Goal: Check status: Check status

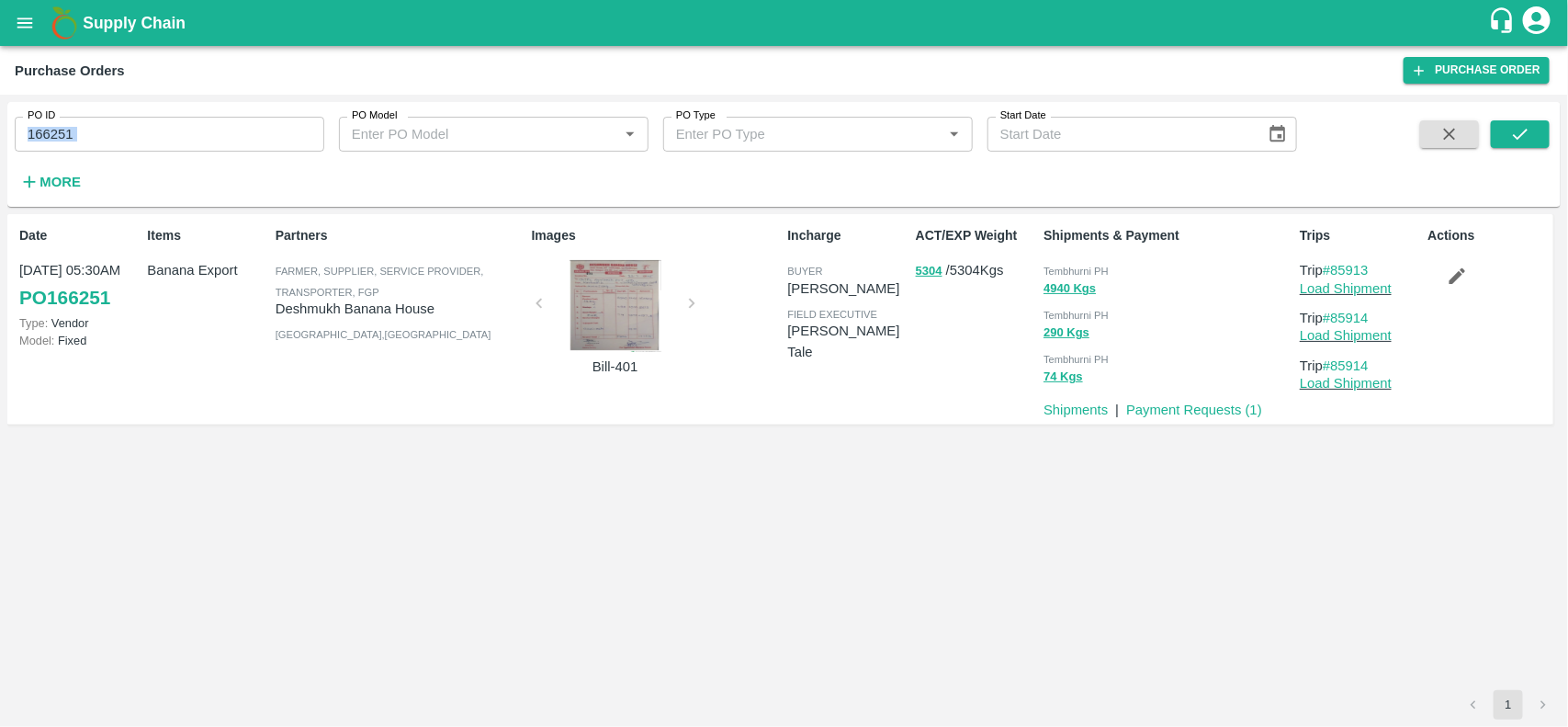
drag, startPoint x: 209, startPoint y: 112, endPoint x: 222, endPoint y: 156, distance: 45.9
click at [222, 156] on div "PO ID 166251 PO ID PO Model PO Model   * PO Type PO Type   * Start Date Start D…" at bounding box center [649, 150] width 1297 height 96
drag, startPoint x: 222, startPoint y: 156, endPoint x: 221, endPoint y: 140, distance: 16.0
click at [221, 140] on div "PO ID 166251 PO ID PO Model PO Model   * PO Type PO Type   * Start Date Start D…" at bounding box center [649, 150] width 1297 height 96
click at [221, 140] on input "166251" at bounding box center [169, 134] width 310 height 35
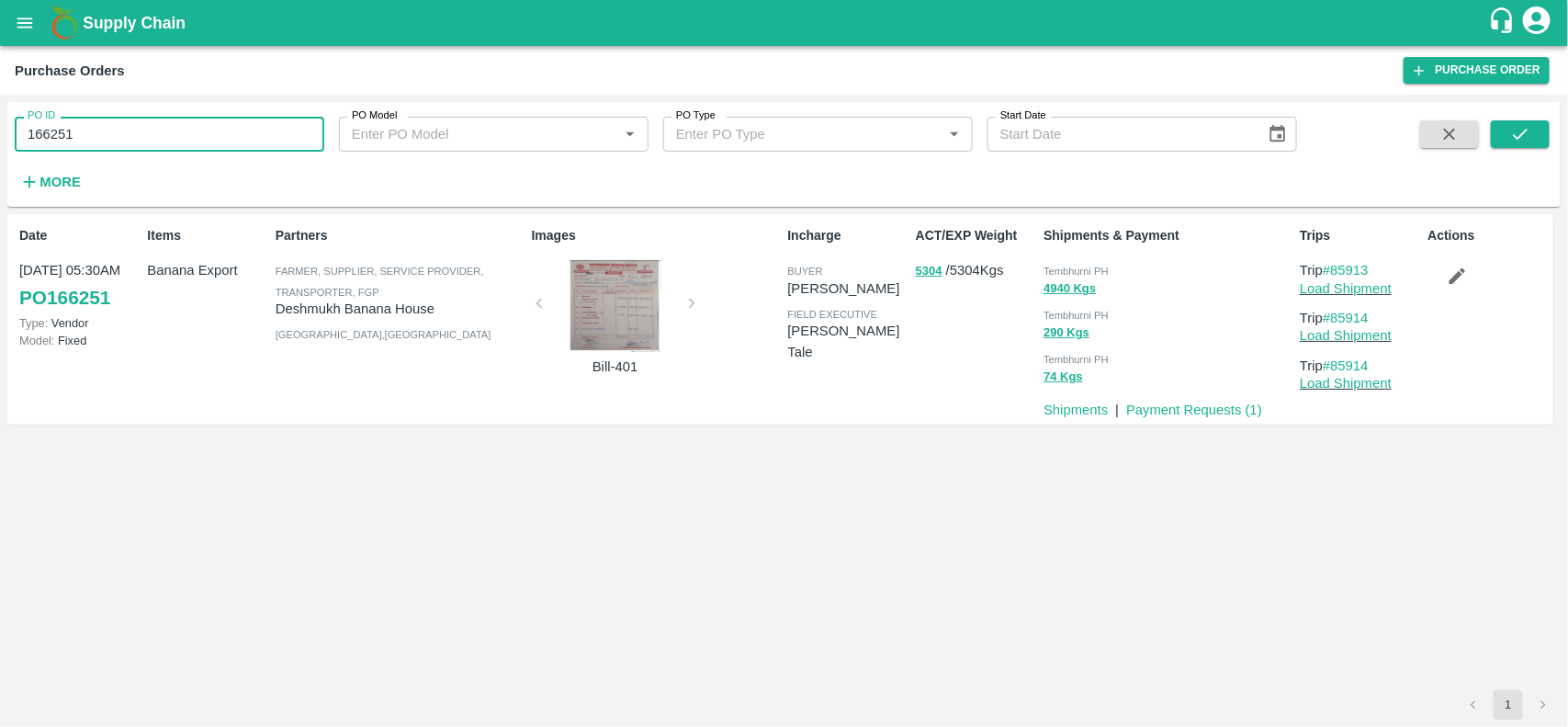
paste input "text"
click at [221, 140] on input "166332" at bounding box center [169, 134] width 310 height 35
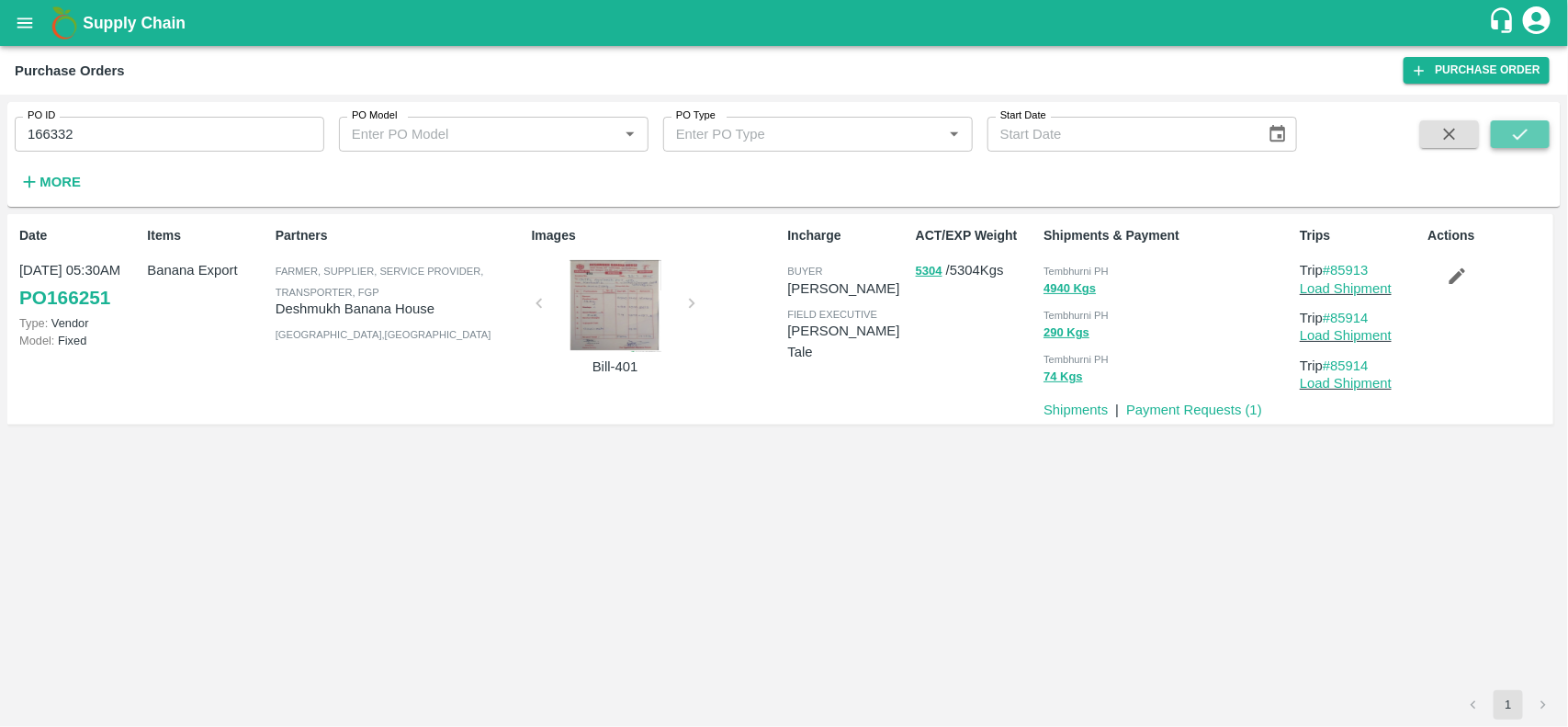
click at [1517, 135] on icon "submit" at bounding box center [1521, 134] width 20 height 20
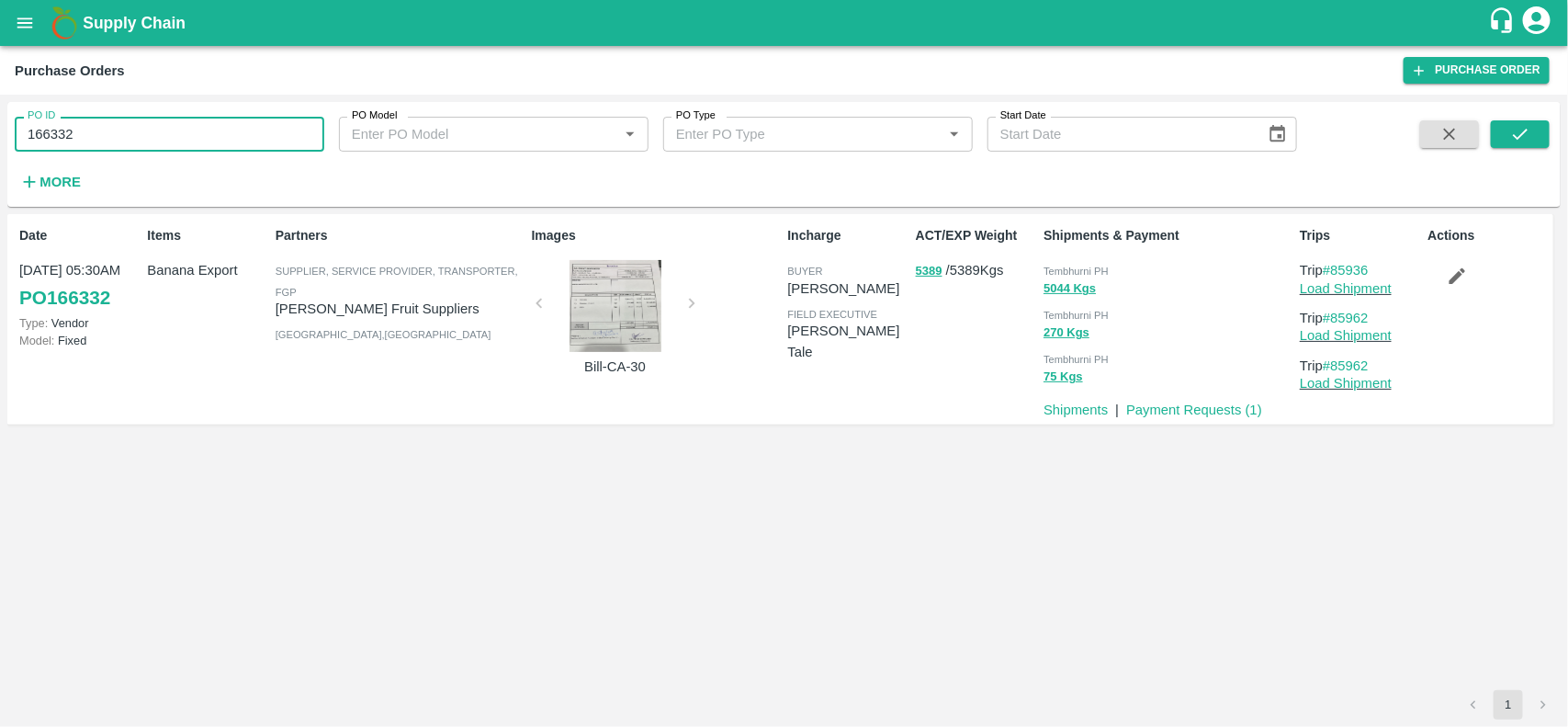
click at [173, 143] on input "166332" at bounding box center [169, 134] width 310 height 35
paste input "text"
click at [173, 143] on input "165581" at bounding box center [169, 134] width 310 height 35
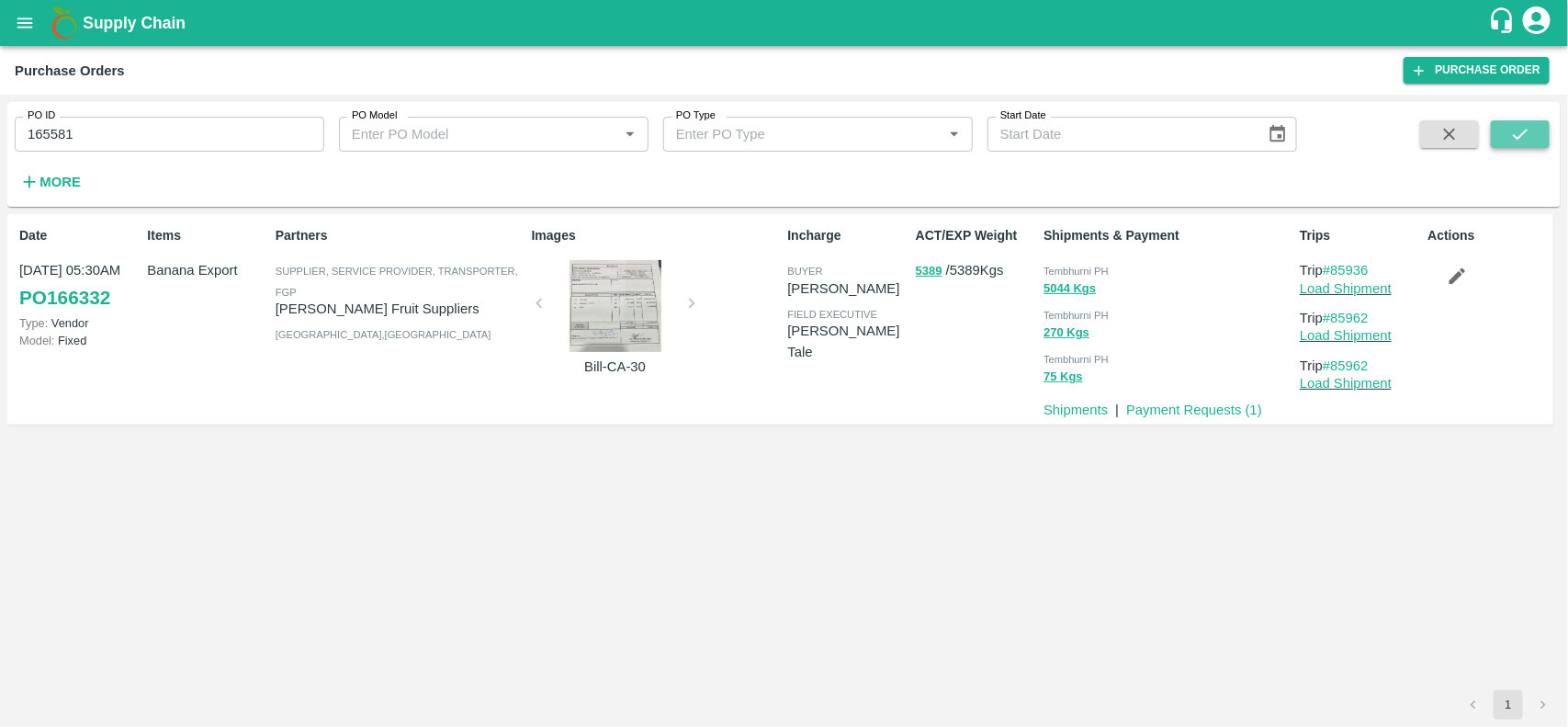
click at [1539, 129] on button "submit" at bounding box center [1520, 134] width 59 height 28
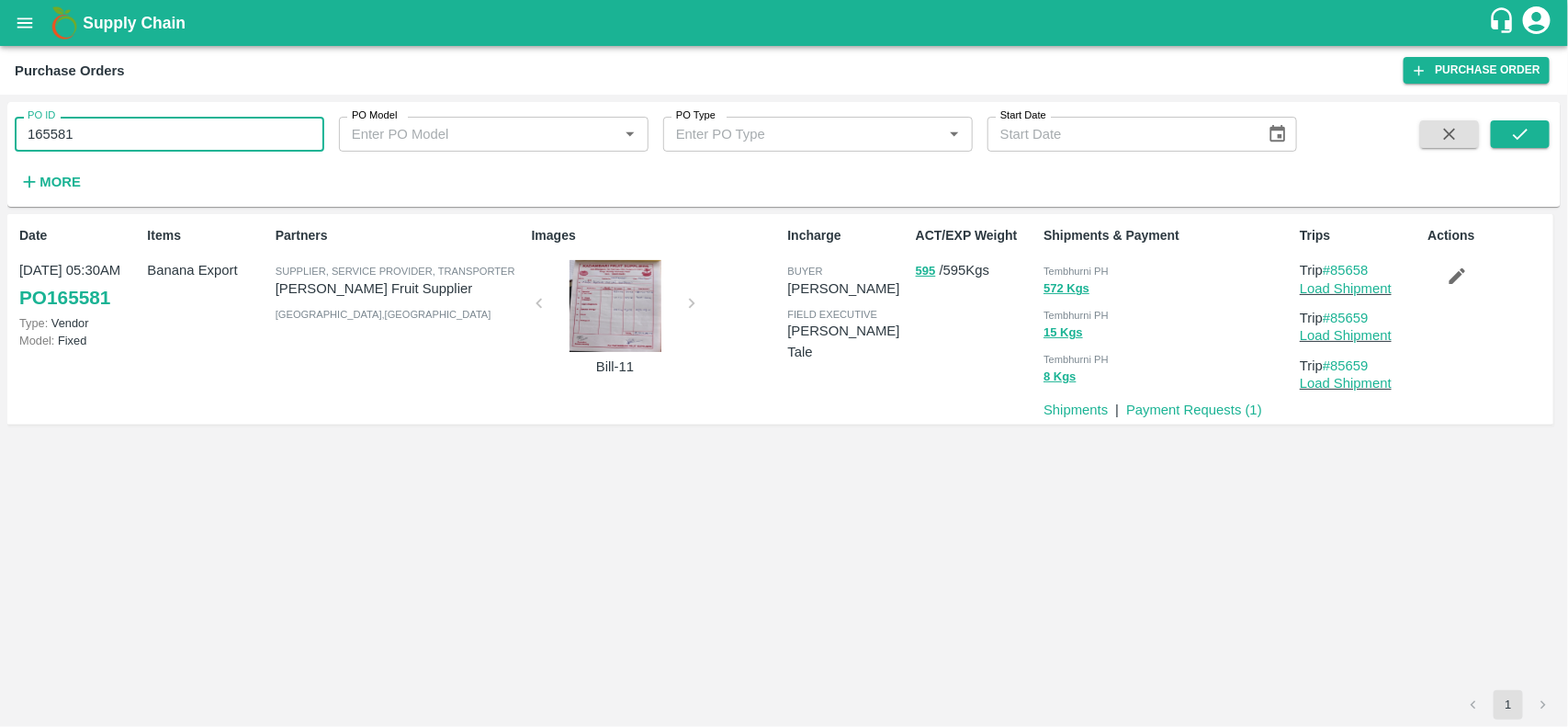
click at [194, 130] on input "165581" at bounding box center [169, 134] width 310 height 35
paste input "text"
click at [194, 130] on input "165581" at bounding box center [169, 134] width 310 height 35
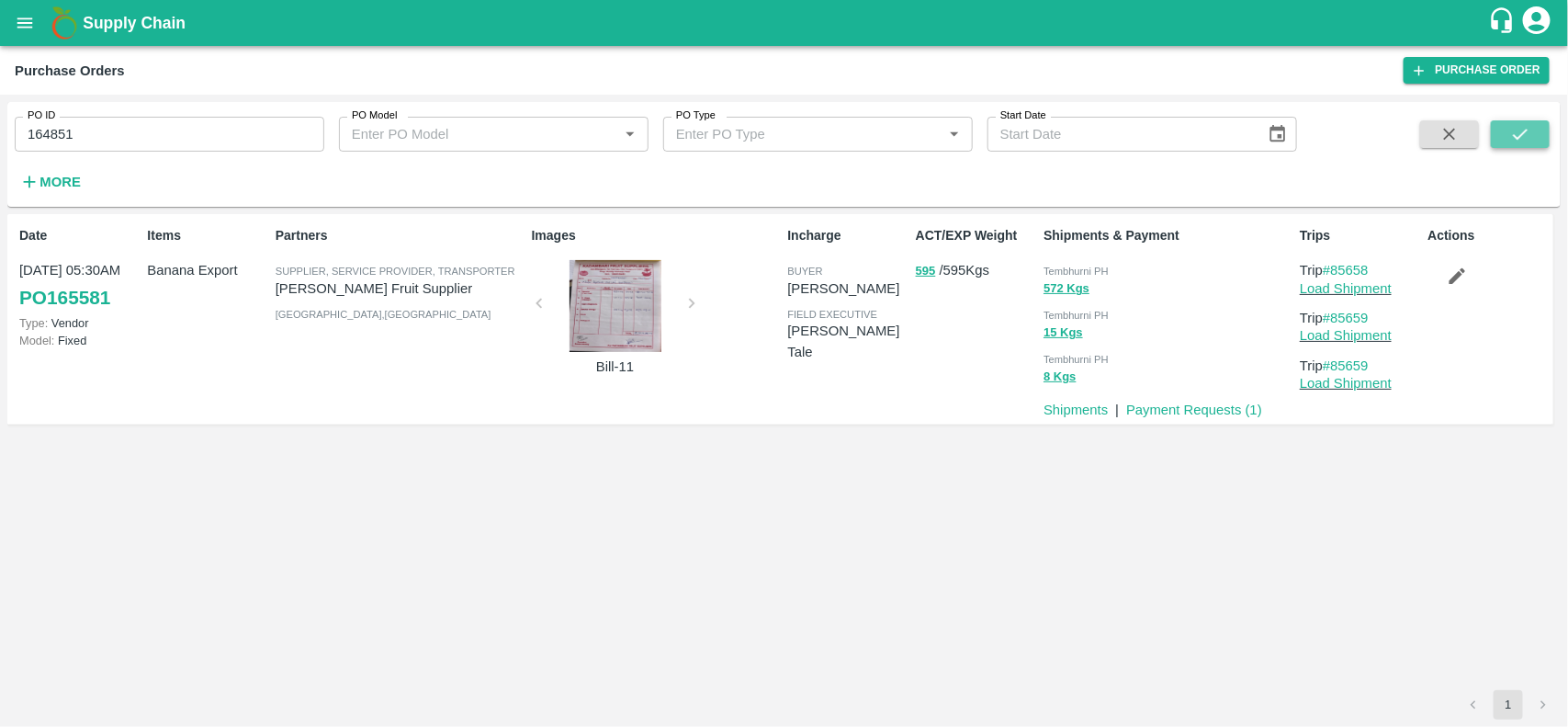
click at [1530, 143] on icon "submit" at bounding box center [1521, 134] width 20 height 20
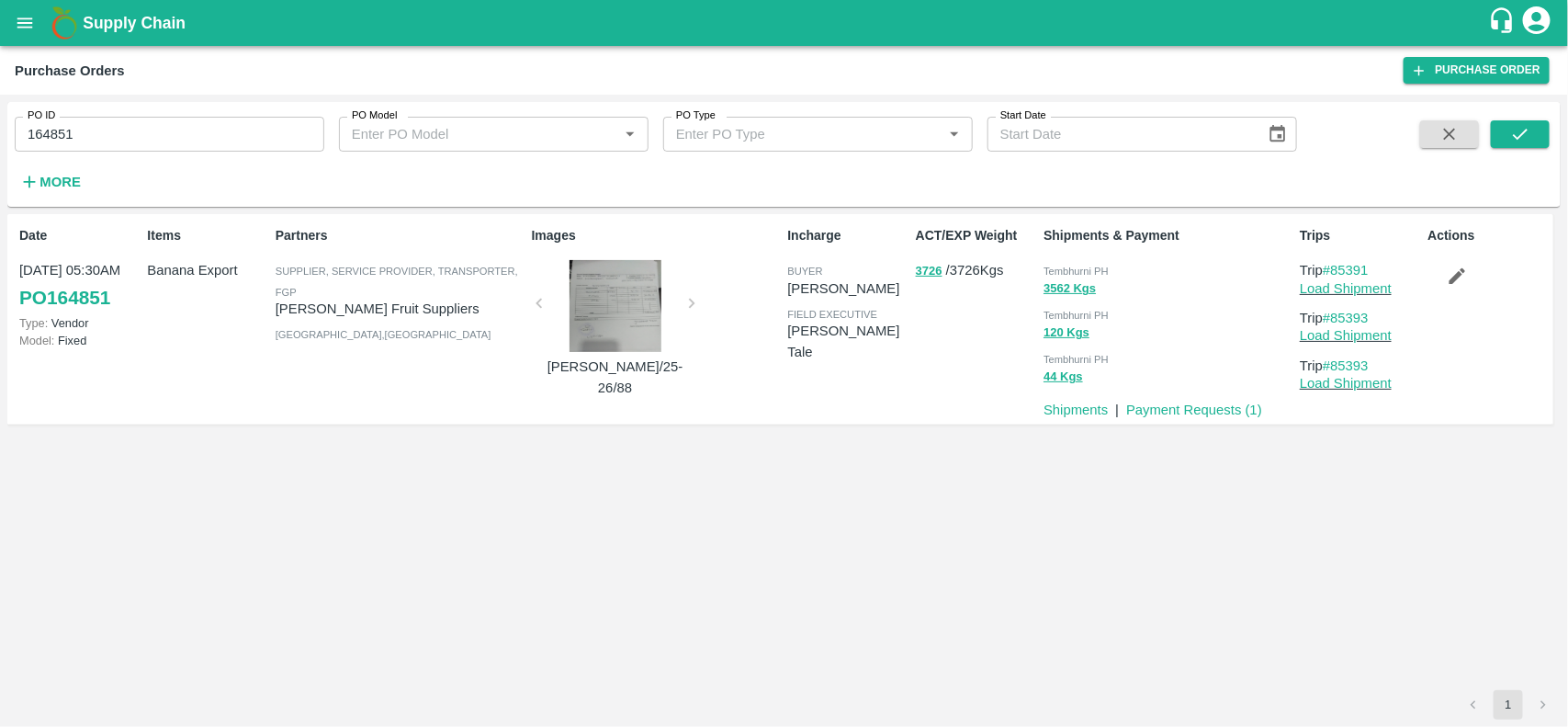
click at [189, 143] on input "164851" at bounding box center [169, 134] width 310 height 35
paste input "text"
click at [189, 143] on input "166673" at bounding box center [169, 134] width 310 height 35
click at [1516, 135] on icon "submit" at bounding box center [1521, 134] width 15 height 11
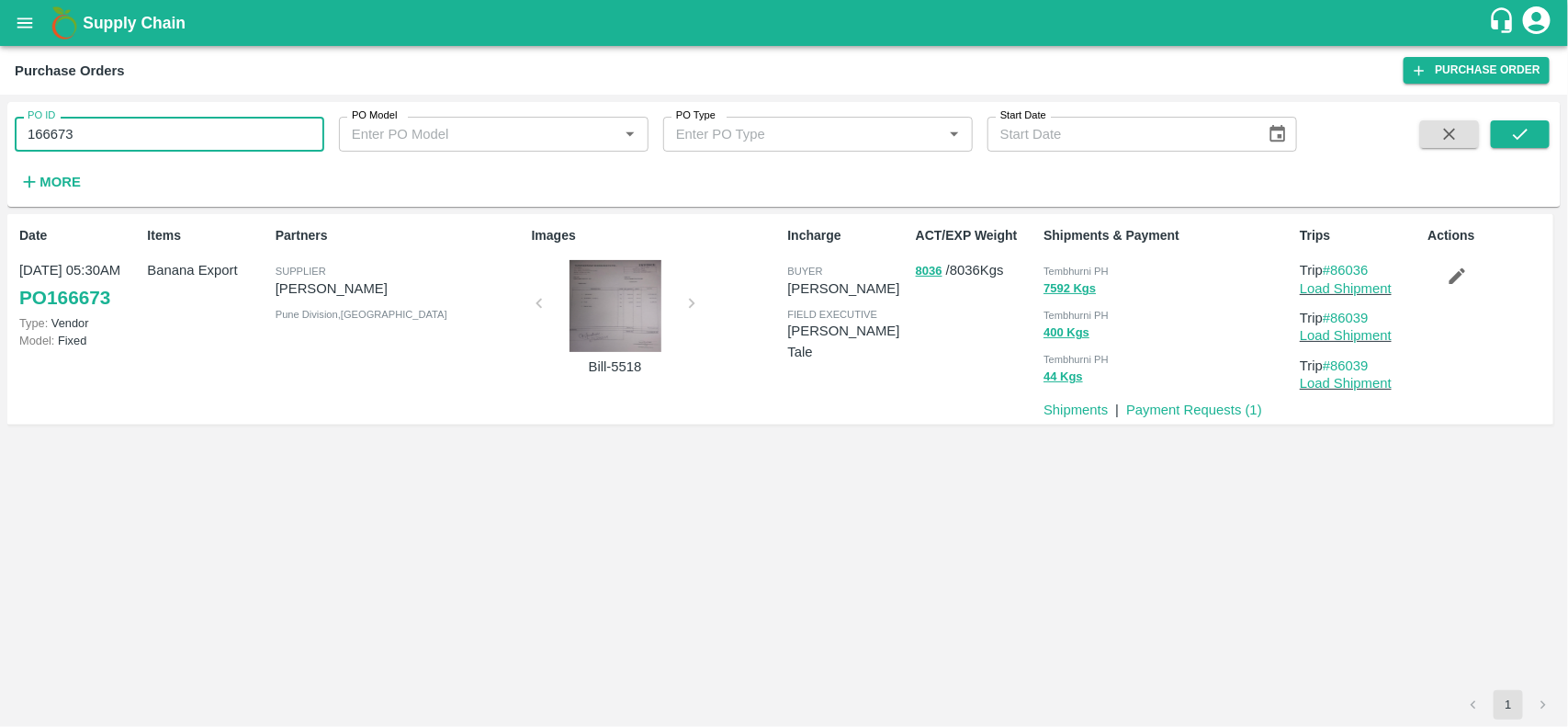
click at [135, 135] on input "166673" at bounding box center [169, 134] width 310 height 35
paste input "text"
click at [135, 135] on input "166673" at bounding box center [169, 134] width 310 height 35
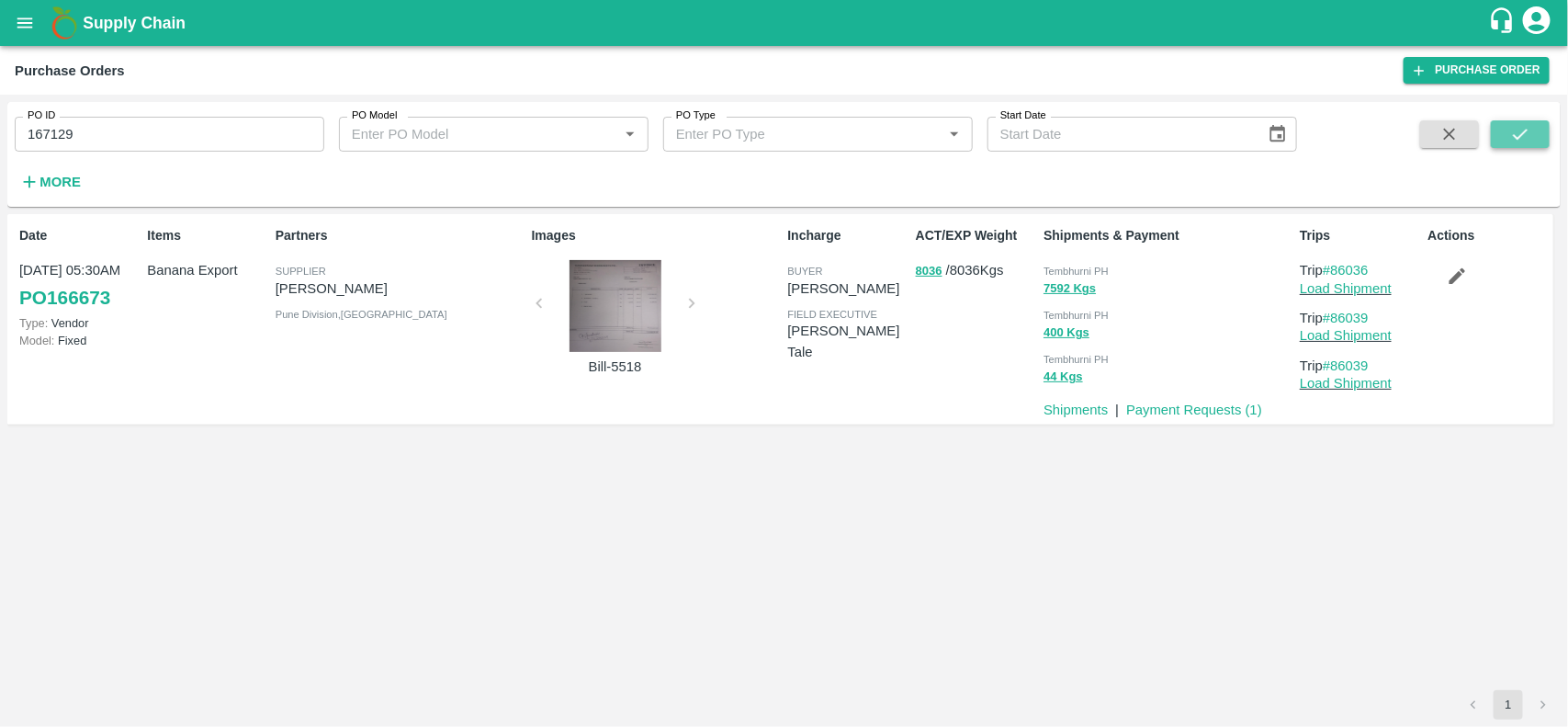
click at [1511, 127] on icon "submit" at bounding box center [1521, 134] width 20 height 20
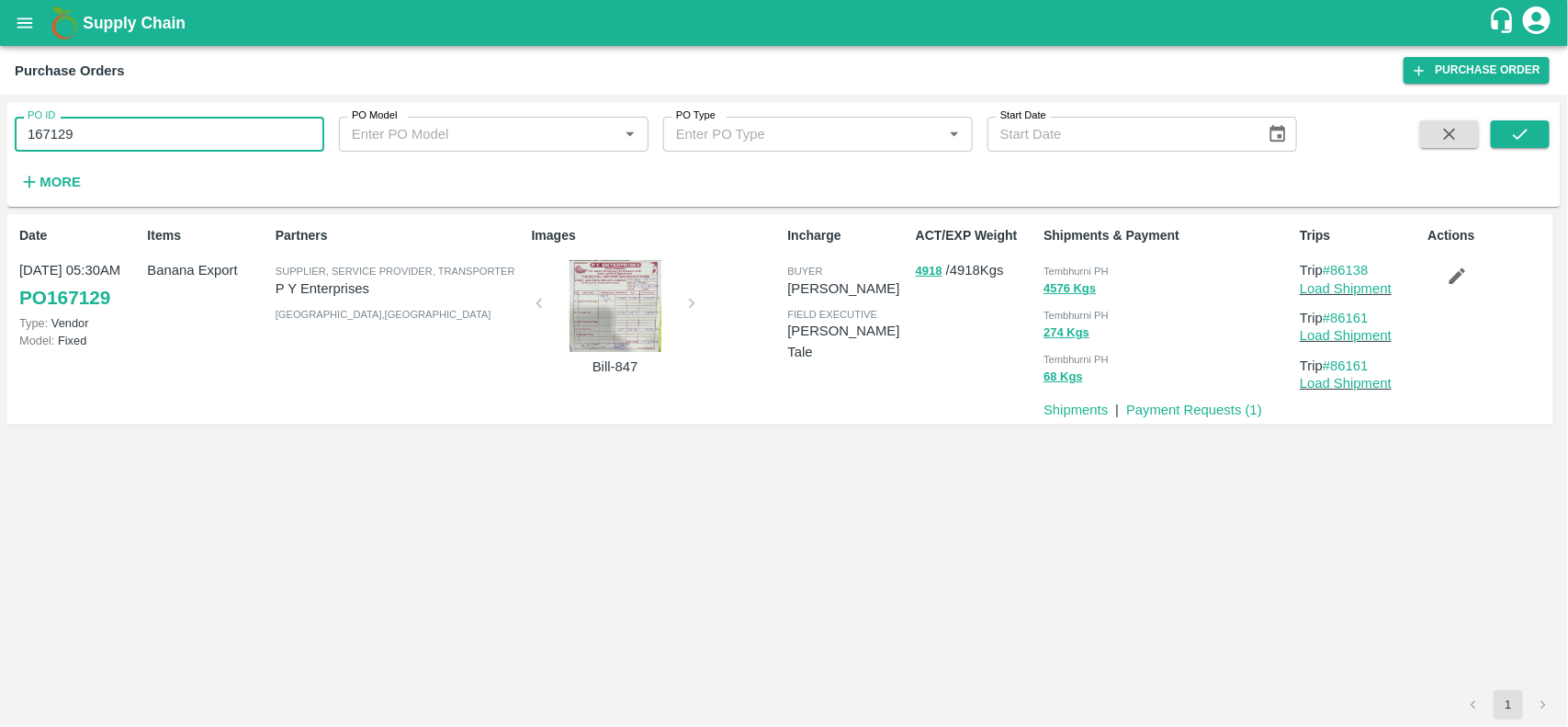
click at [172, 150] on input "167129" at bounding box center [169, 134] width 310 height 35
paste input "text"
click at [172, 150] on input "167129" at bounding box center [169, 134] width 310 height 35
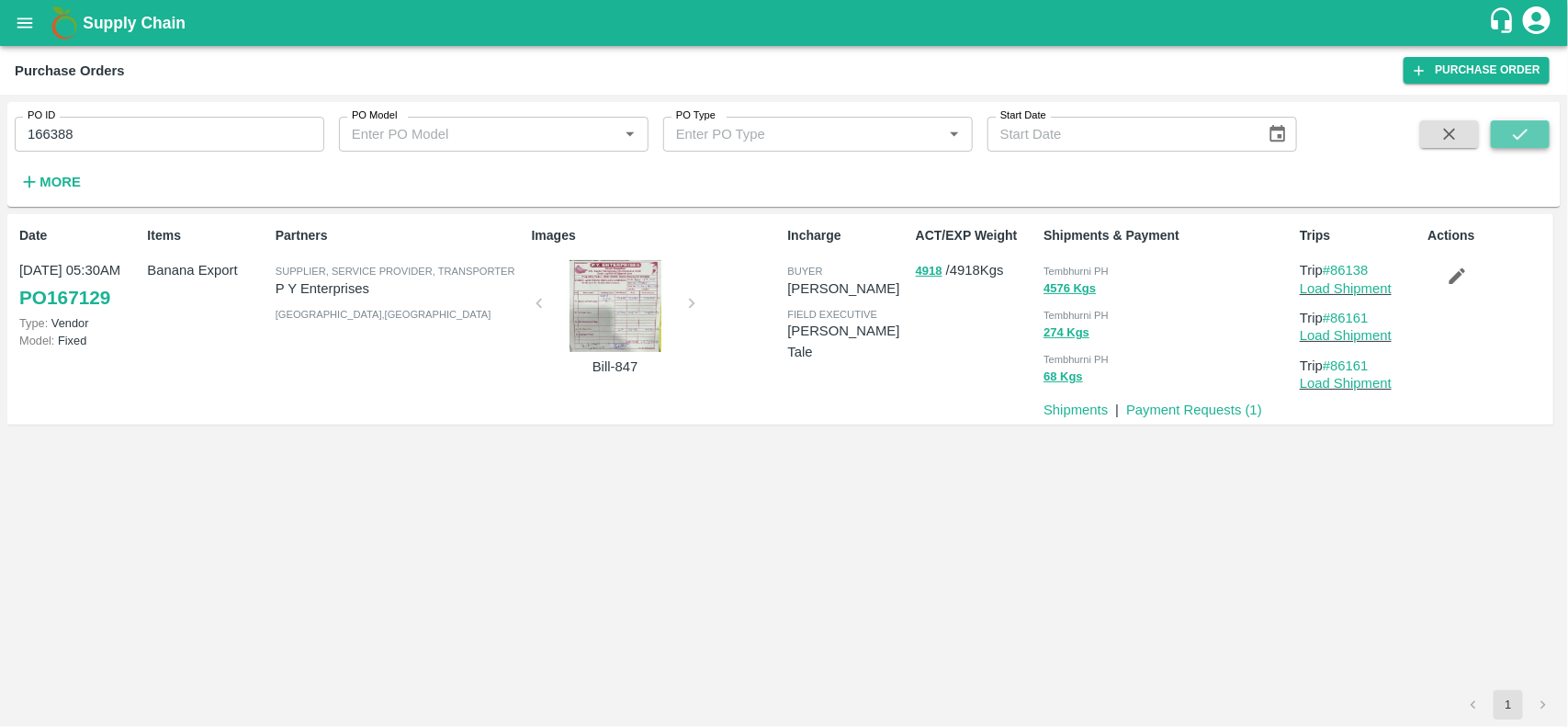
click at [1518, 133] on icon "submit" at bounding box center [1521, 134] width 20 height 20
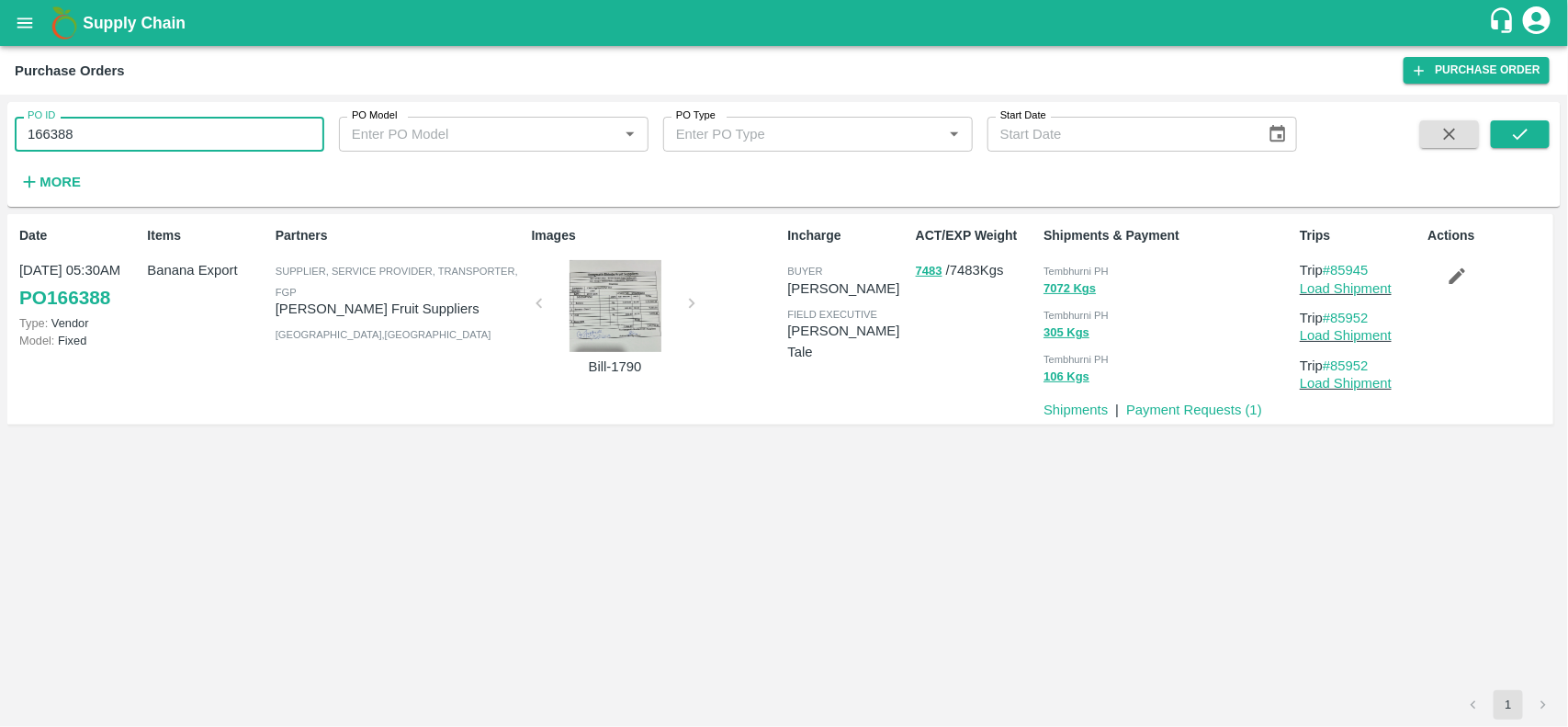
click at [161, 138] on input "166388" at bounding box center [169, 134] width 310 height 35
paste input "text"
click at [161, 138] on input "166027" at bounding box center [169, 134] width 310 height 35
type input "166027"
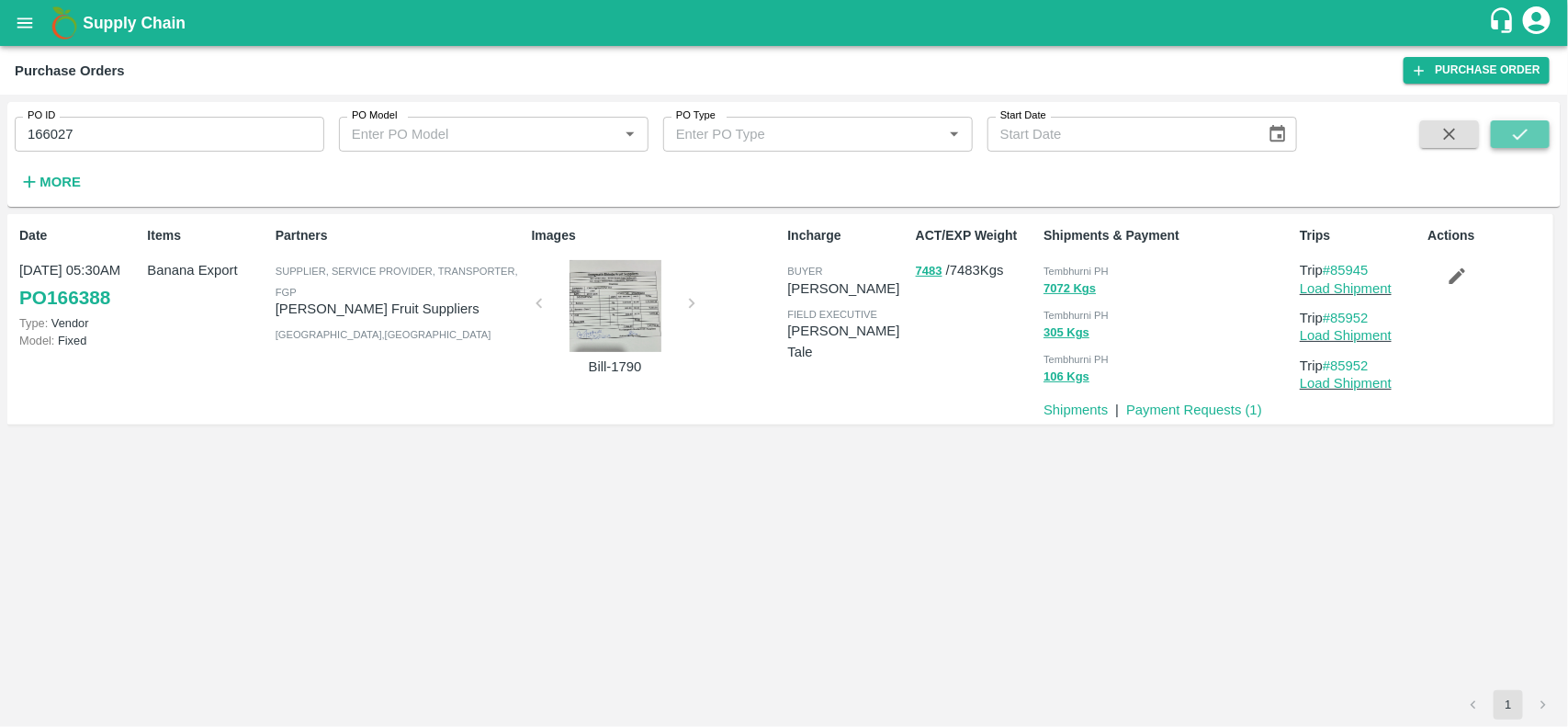
click at [1509, 120] on button "submit" at bounding box center [1520, 134] width 59 height 28
